Goal: Navigation & Orientation: Find specific page/section

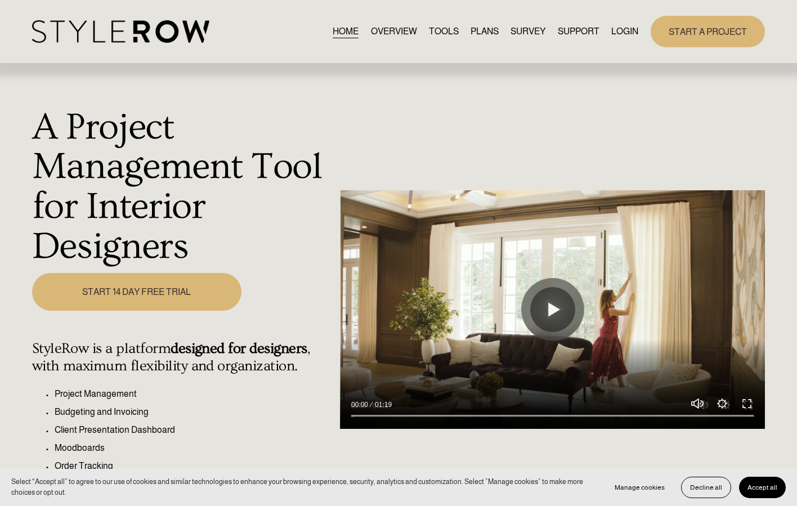
click at [618, 31] on link "LOGIN" at bounding box center [624, 31] width 27 height 15
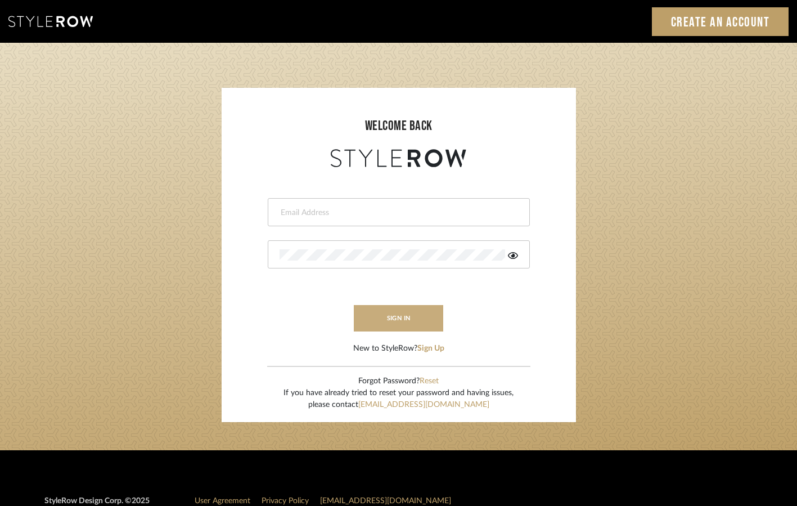
type input "[PERSON_NAME][EMAIL_ADDRESS][DOMAIN_NAME]"
click at [388, 318] on button "sign in" at bounding box center [399, 318] width 90 height 26
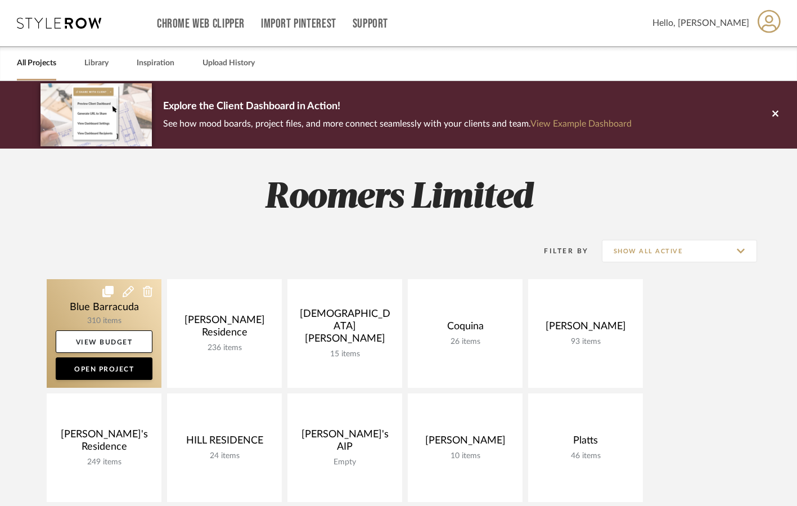
click at [74, 308] on link at bounding box center [104, 333] width 115 height 109
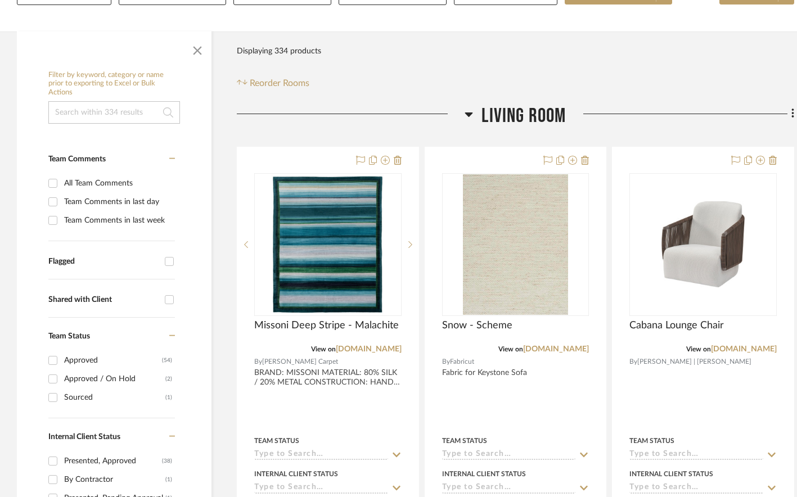
scroll to position [169, 0]
